Goal: Ask a question

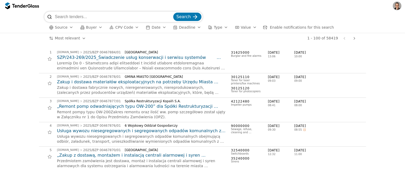
click at [65, 27] on span "Source" at bounding box center [61, 27] width 13 height 4
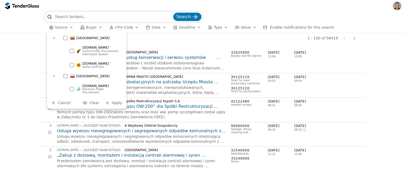
click at [62, 40] on div "[GEOGRAPHIC_DATA]" at bounding box center [92, 38] width 63 height 8
click at [71, 66] on div at bounding box center [71, 65] width 18 height 18
click at [120, 101] on span "Apply" at bounding box center [117, 103] width 11 height 4
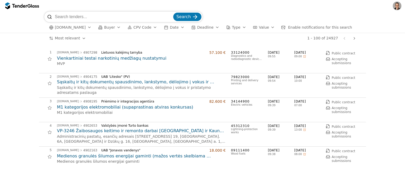
click at [76, 28] on span "[DOMAIN_NAME]" at bounding box center [70, 27] width 31 height 4
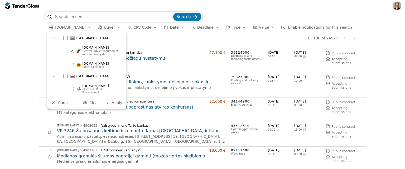
click at [73, 66] on div at bounding box center [72, 65] width 4 height 4
click at [69, 50] on div "[DOMAIN_NAME] Central Public Procurement Information System" at bounding box center [95, 50] width 57 height 15
click at [117, 101] on span "Apply" at bounding box center [117, 103] width 11 height 4
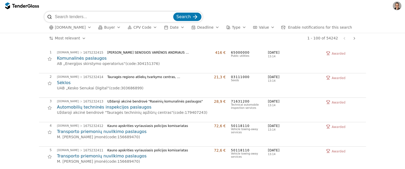
click at [72, 59] on h2 "Komunalinės paslaugos" at bounding box center [141, 59] width 169 height 6
click at [72, 30] on button "[DOMAIN_NAME]" at bounding box center [70, 27] width 47 height 7
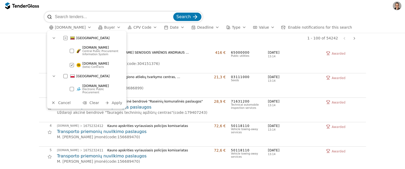
click at [71, 50] on div at bounding box center [72, 51] width 4 height 4
click at [72, 67] on div at bounding box center [71, 65] width 18 height 18
click at [118, 101] on span "Apply" at bounding box center [117, 103] width 11 height 4
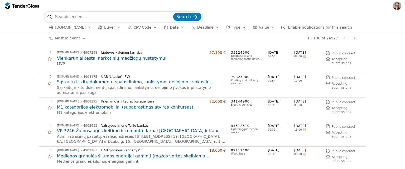
click at [136, 25] on button "CPV Code" at bounding box center [142, 27] width 34 height 7
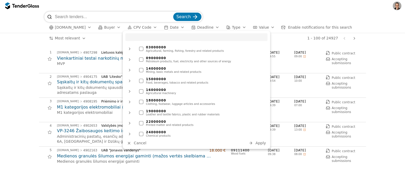
click at [105, 29] on span "Buyer" at bounding box center [109, 27] width 11 height 4
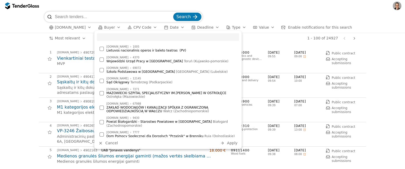
click at [106, 20] on input "search" at bounding box center [113, 17] width 117 height 11
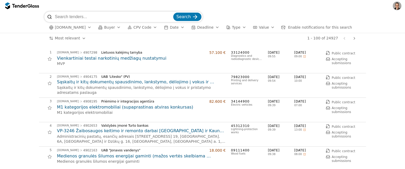
paste input "defibriliatorius"
type input "defibriliatorius"
click at [182, 18] on span "Search" at bounding box center [183, 16] width 14 height 5
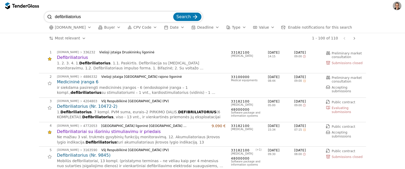
click at [316, 28] on span "Enable notifications for this search" at bounding box center [320, 27] width 64 height 4
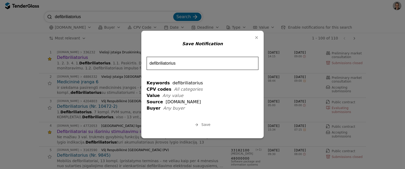
click at [258, 40] on button "Label" at bounding box center [256, 37] width 7 height 7
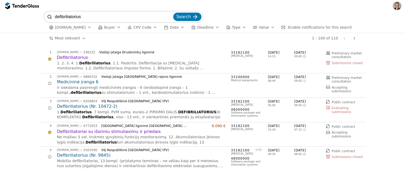
click at [69, 56] on h2 "Defibriliatorius" at bounding box center [141, 58] width 169 height 6
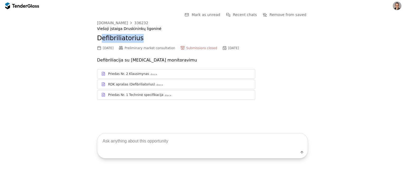
drag, startPoint x: 100, startPoint y: 38, endPoint x: 152, endPoint y: 42, distance: 52.1
click at [152, 42] on h2 "Defibriliatorius" at bounding box center [202, 38] width 211 height 9
click at [124, 73] on div "Priedas Nr. 2 Klausimynas" at bounding box center [128, 74] width 41 height 4
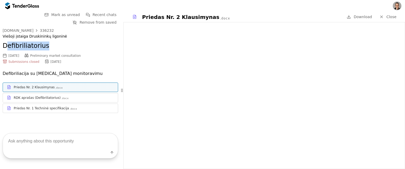
click at [71, 98] on div "RDK aprašas (Defibriliatorius) .docx" at bounding box center [64, 98] width 100 height 4
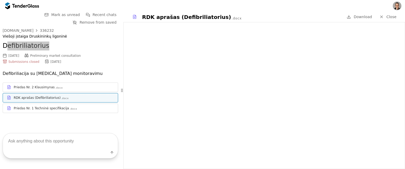
click at [45, 140] on textarea at bounding box center [60, 142] width 115 height 16
paste textarea "Kokios yra techninės specifikacijos?"
type textarea "Kokios yra techninės specifikacijos?"
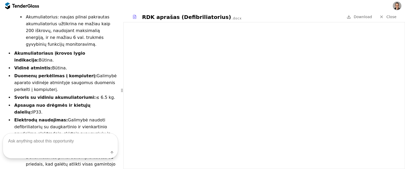
scroll to position [586, 0]
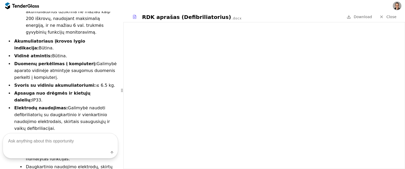
click at [23, 143] on textarea at bounding box center [60, 142] width 115 height 16
paste textarea "Kokie yra pristatymo terminai?"
type textarea "Kokie yra pristatymo terminai?"
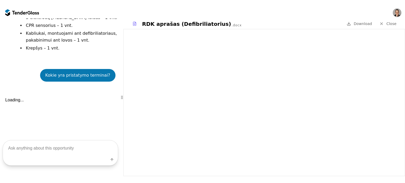
scroll to position [773, 0]
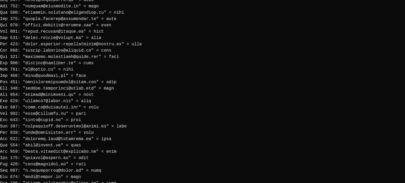
scroll to position [1069, 0]
